Goal: Information Seeking & Learning: Learn about a topic

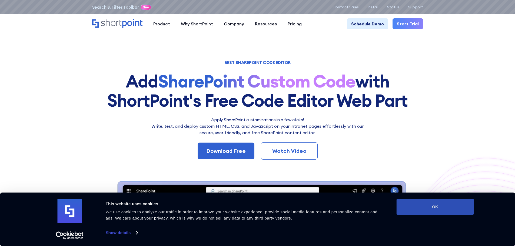
click at [429, 208] on button "OK" at bounding box center [435, 207] width 77 height 16
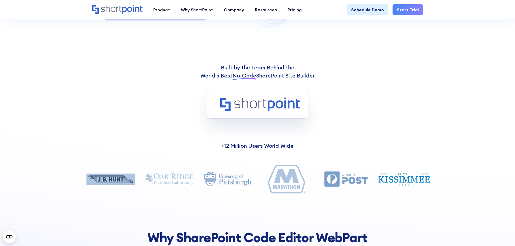
scroll to position [379, 0]
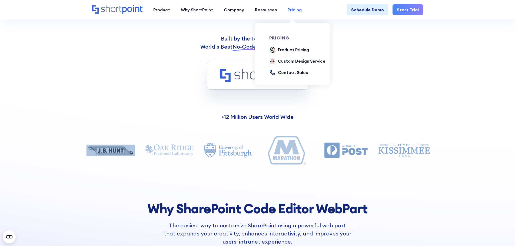
click at [292, 11] on div "Pricing" at bounding box center [295, 9] width 14 height 6
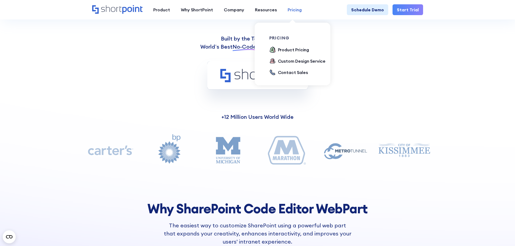
click at [293, 9] on div "Pricing" at bounding box center [295, 9] width 14 height 6
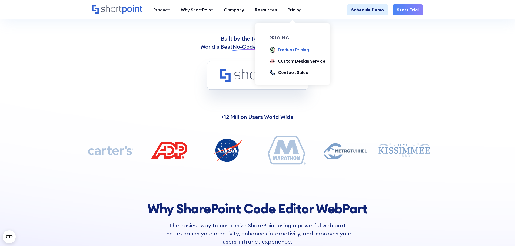
click at [293, 49] on div "Product Pricing" at bounding box center [293, 50] width 31 height 6
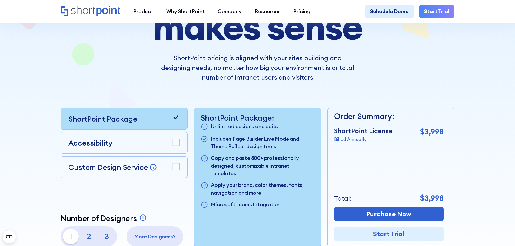
scroll to position [108, 0]
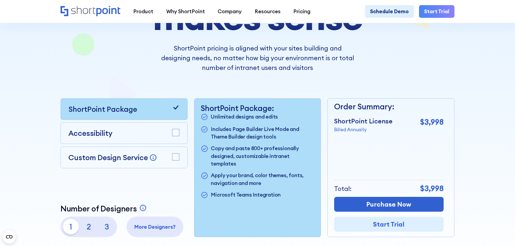
click at [176, 110] on icon at bounding box center [176, 108] width 8 height 8
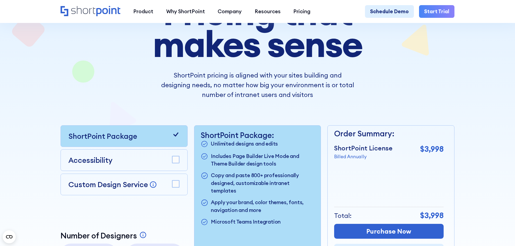
scroll to position [0, 0]
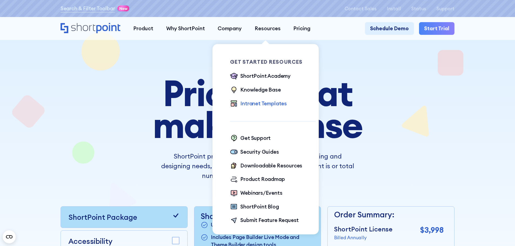
click at [255, 100] on div "Intranet Templates" at bounding box center [263, 104] width 47 height 8
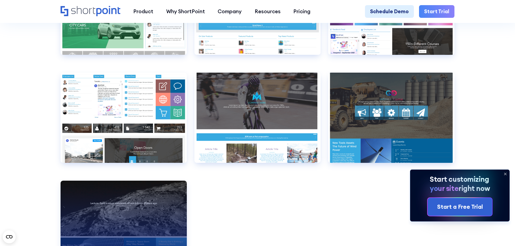
scroll to position [4057, 0]
